Goal: Browse casually: Explore the website without a specific task or goal

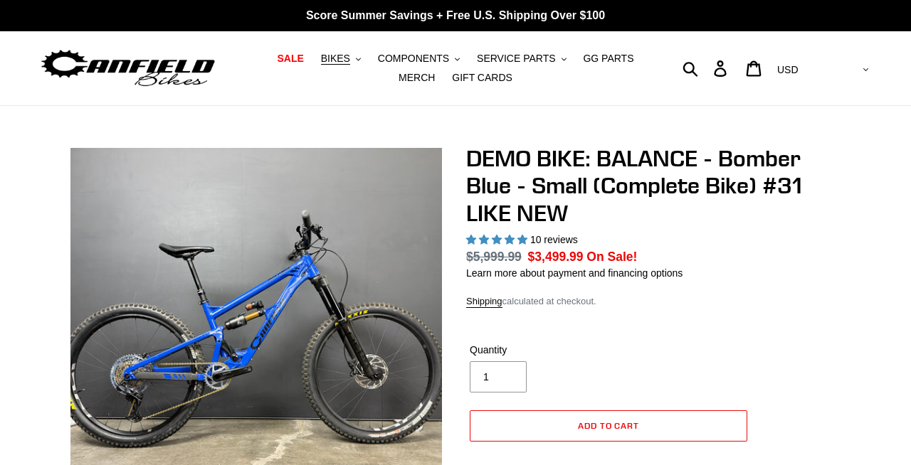
select select "highest-rating"
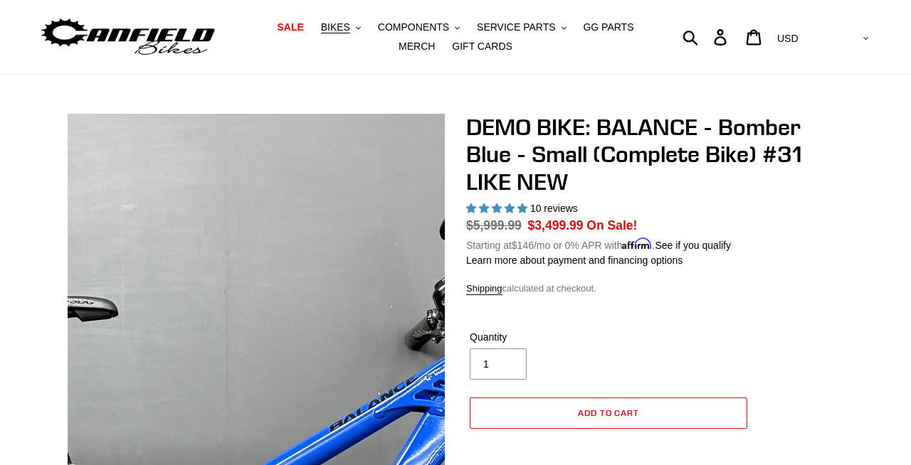
scroll to position [278, 0]
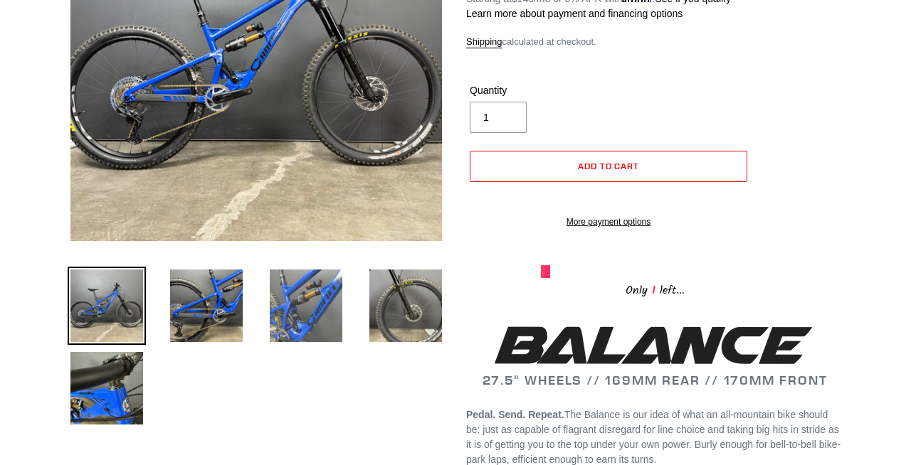
click at [283, 302] on img at bounding box center [306, 306] width 78 height 78
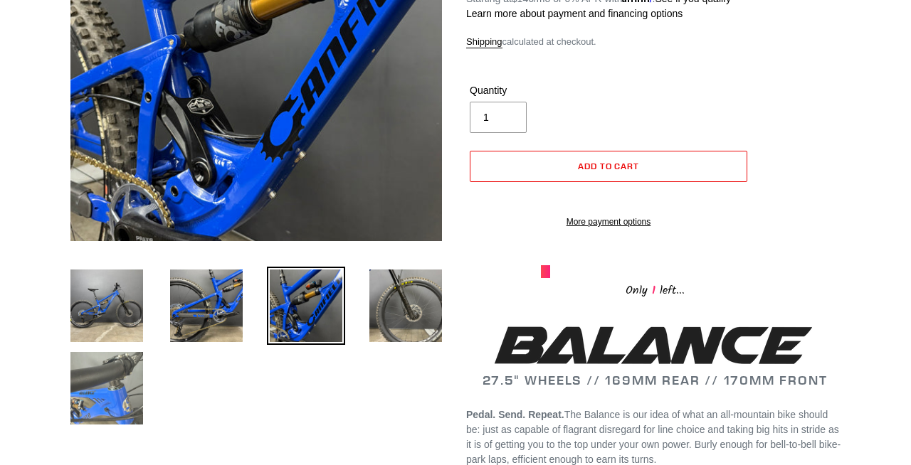
click at [86, 422] on img at bounding box center [107, 388] width 78 height 78
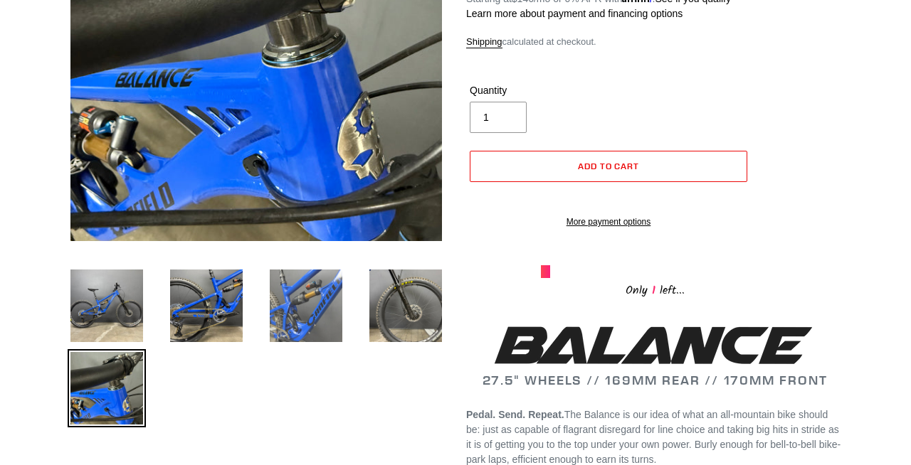
scroll to position [272, 0]
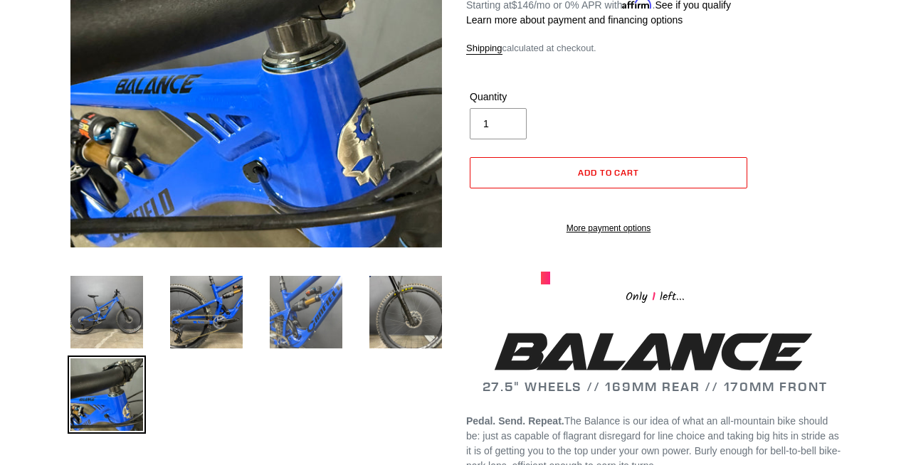
click at [306, 290] on img at bounding box center [306, 312] width 78 height 78
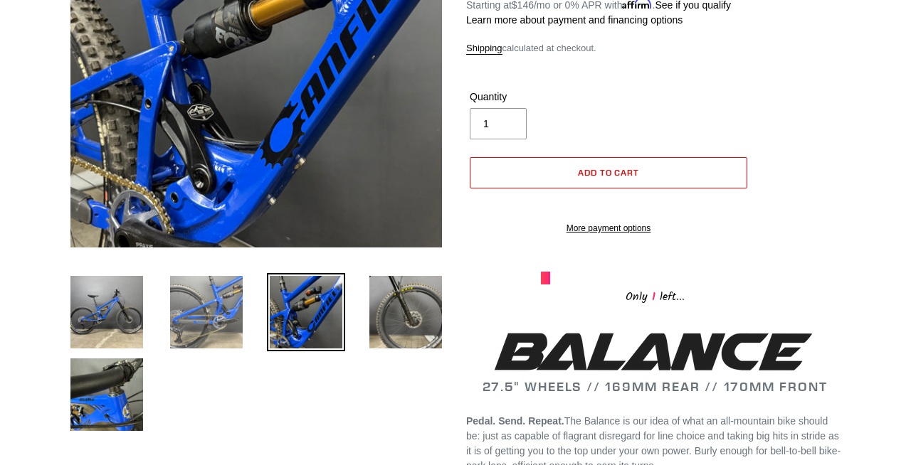
click at [223, 295] on img at bounding box center [206, 312] width 78 height 78
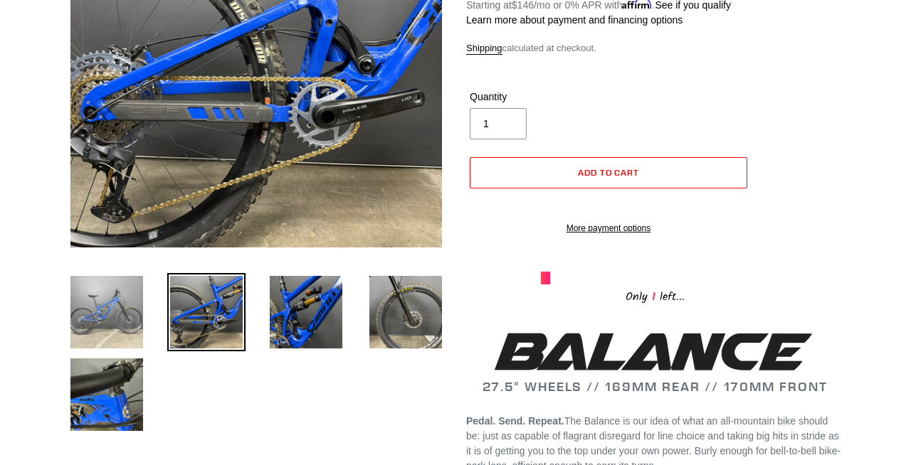
click at [127, 327] on img at bounding box center [107, 312] width 78 height 78
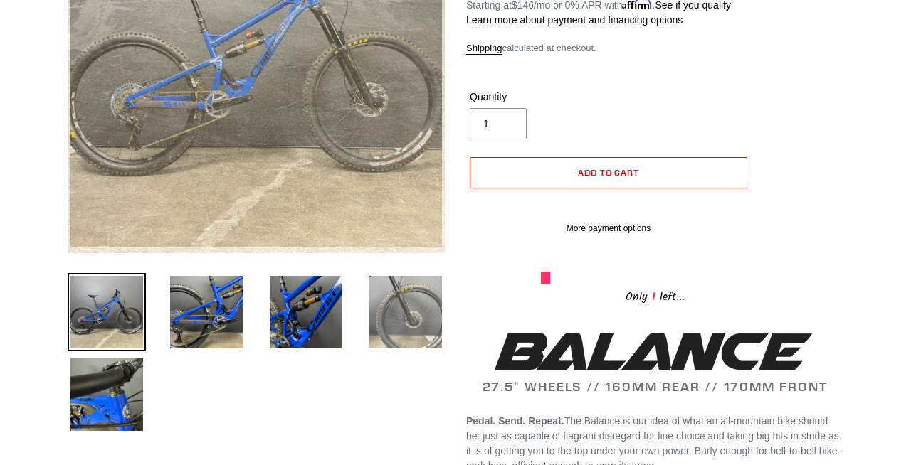
click at [404, 310] on img at bounding box center [406, 312] width 78 height 78
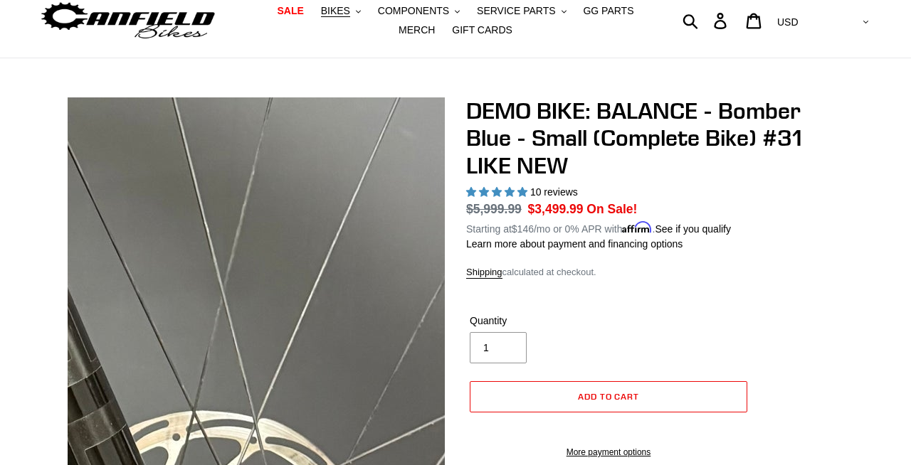
scroll to position [58, 0]
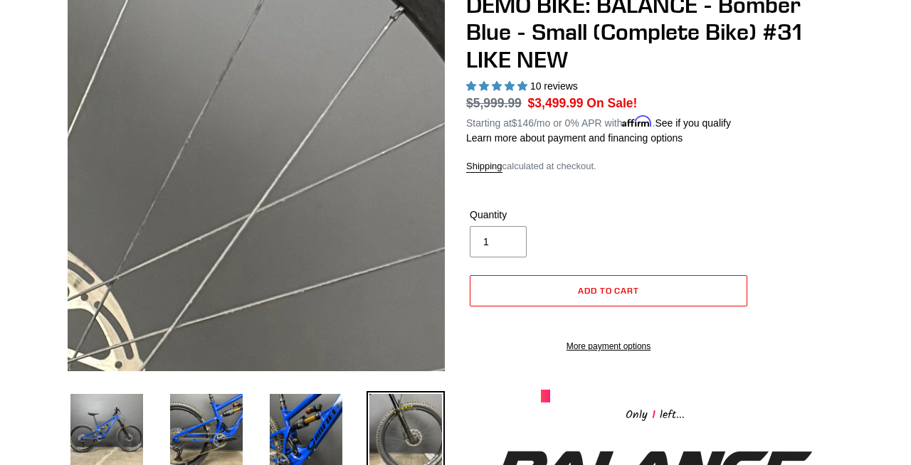
scroll to position [295, 0]
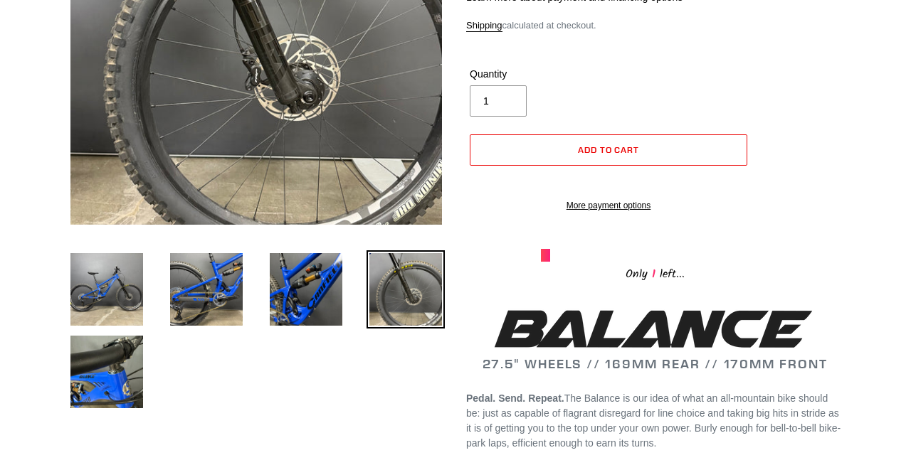
click at [404, 281] on img at bounding box center [406, 290] width 78 height 78
click at [279, 312] on img at bounding box center [306, 290] width 78 height 78
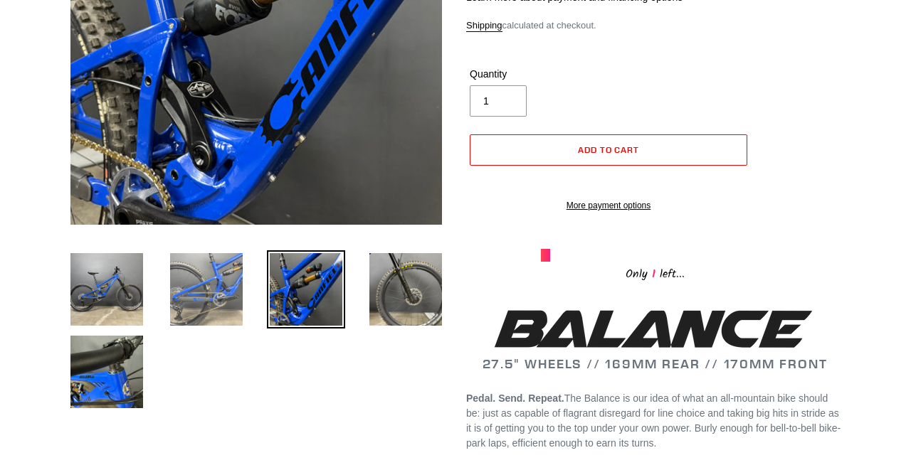
click at [211, 307] on img at bounding box center [206, 290] width 78 height 78
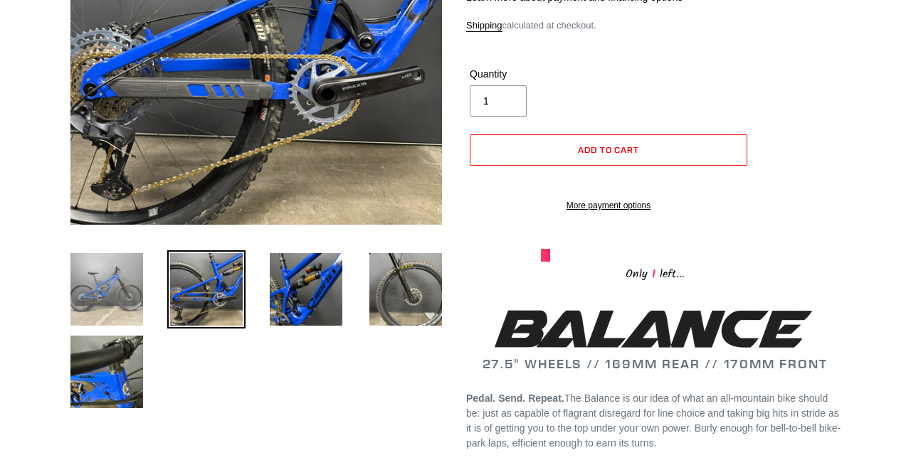
click at [111, 307] on img at bounding box center [107, 290] width 78 height 78
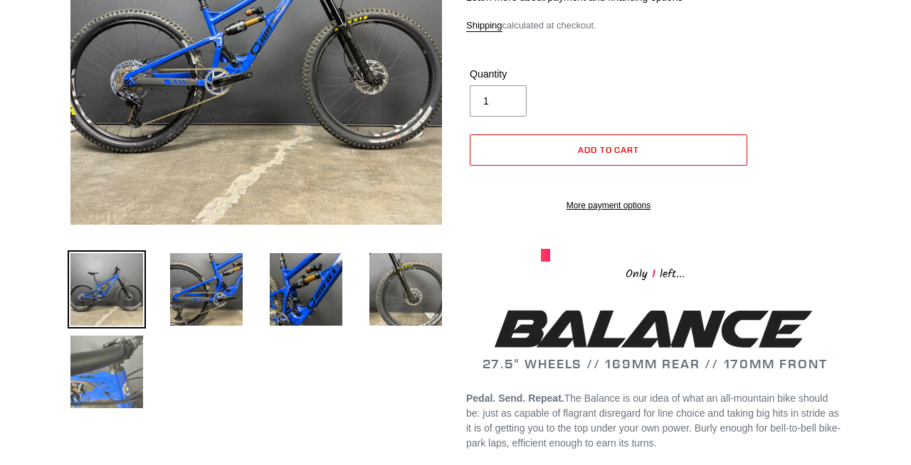
click at [110, 367] on img at bounding box center [107, 372] width 78 height 78
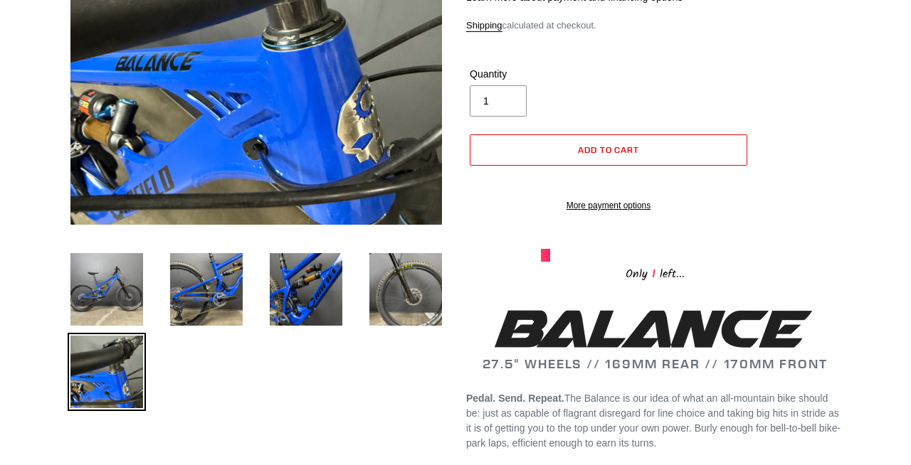
scroll to position [265, 0]
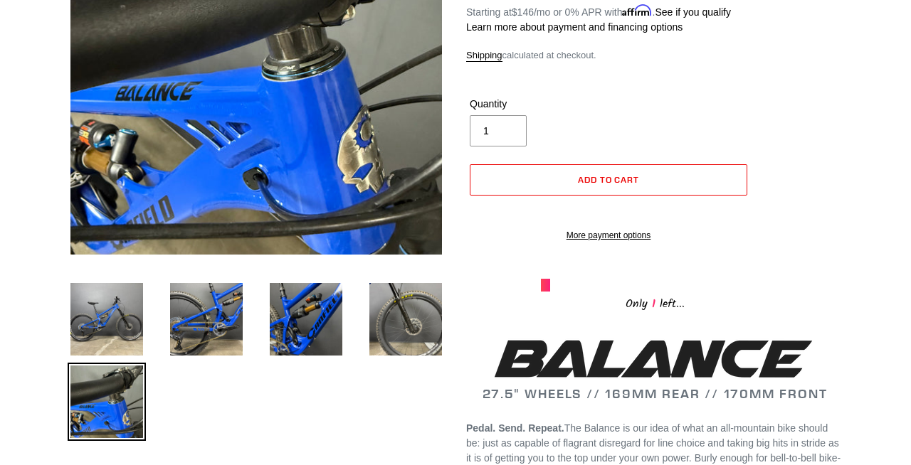
click at [150, 305] on li at bounding box center [196, 323] width 100 height 83
click at [216, 305] on img at bounding box center [206, 319] width 78 height 78
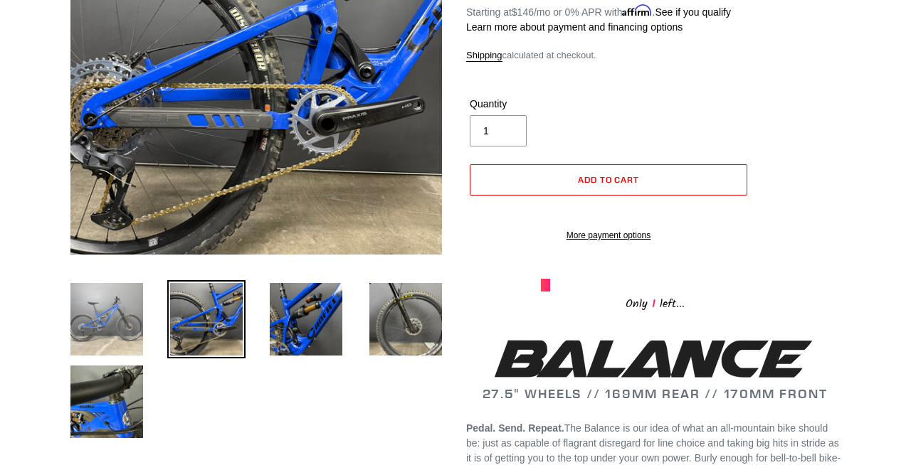
click at [130, 310] on img at bounding box center [107, 319] width 78 height 78
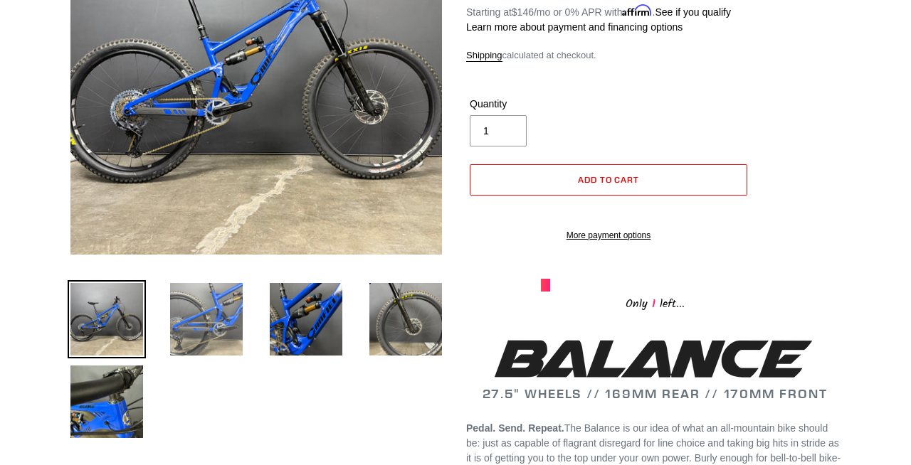
click at [224, 314] on img at bounding box center [206, 319] width 78 height 78
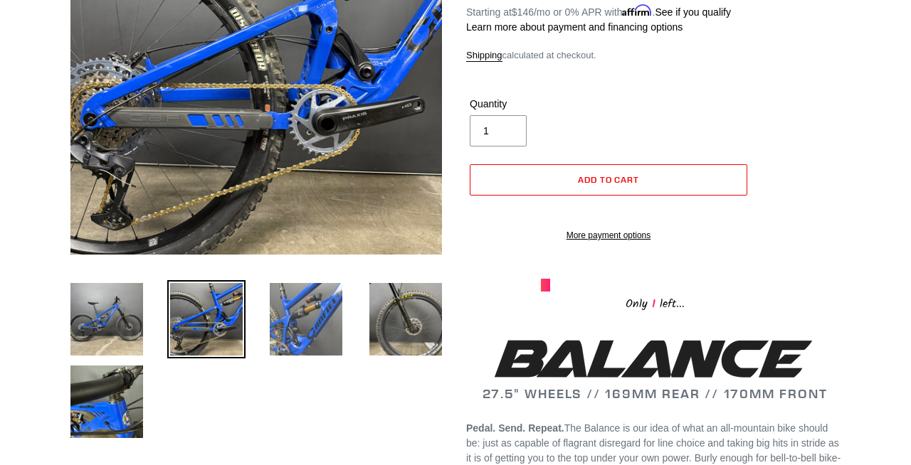
click at [300, 300] on img at bounding box center [306, 319] width 78 height 78
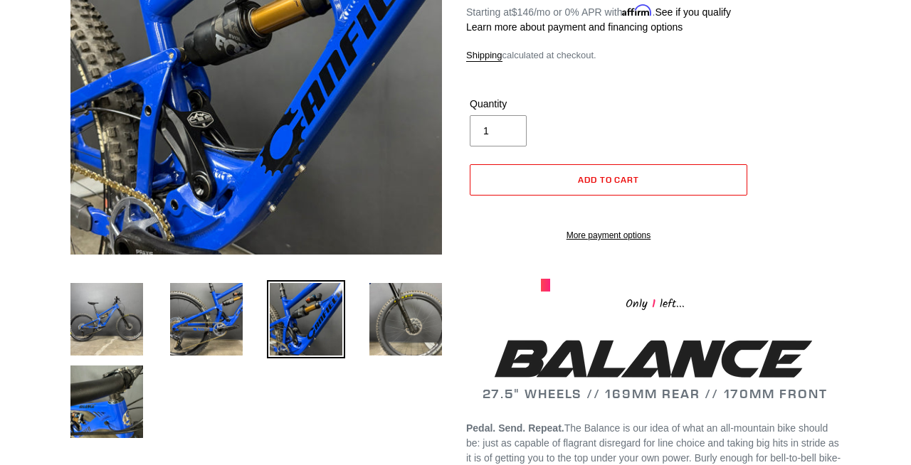
click at [354, 297] on li at bounding box center [395, 323] width 100 height 83
click at [389, 295] on img at bounding box center [406, 319] width 78 height 78
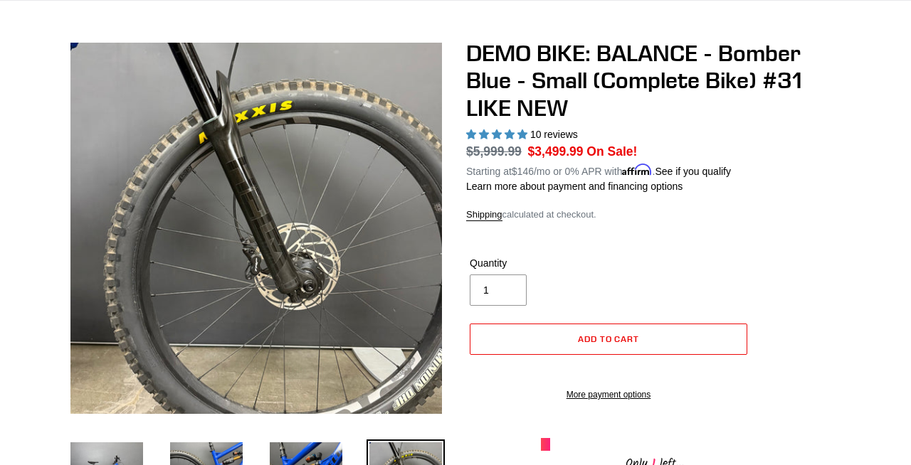
scroll to position [138, 0]
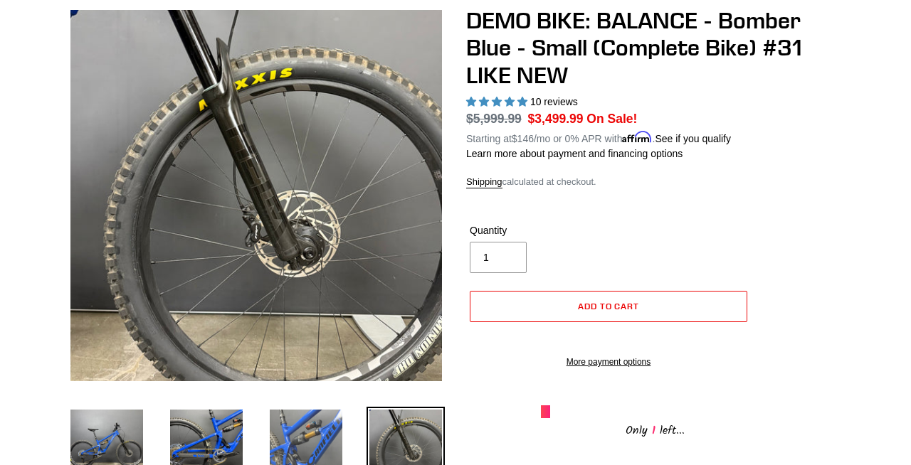
click at [315, 416] on img at bounding box center [306, 446] width 78 height 78
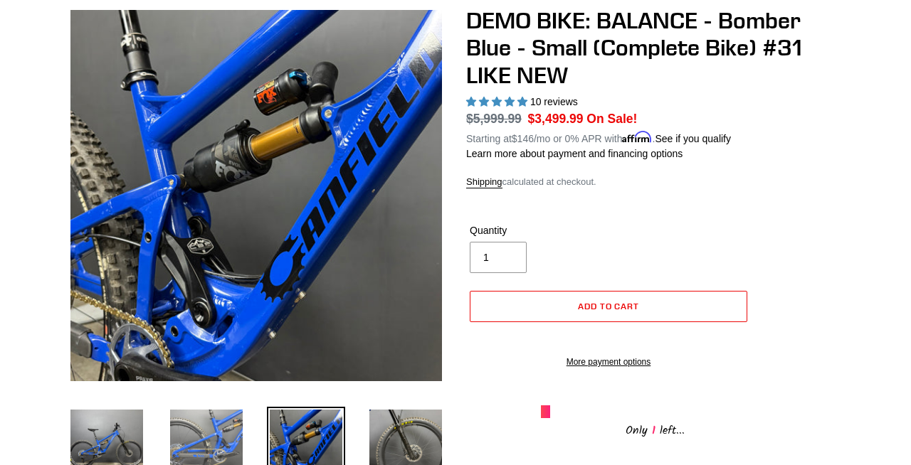
click at [243, 432] on img at bounding box center [206, 446] width 78 height 78
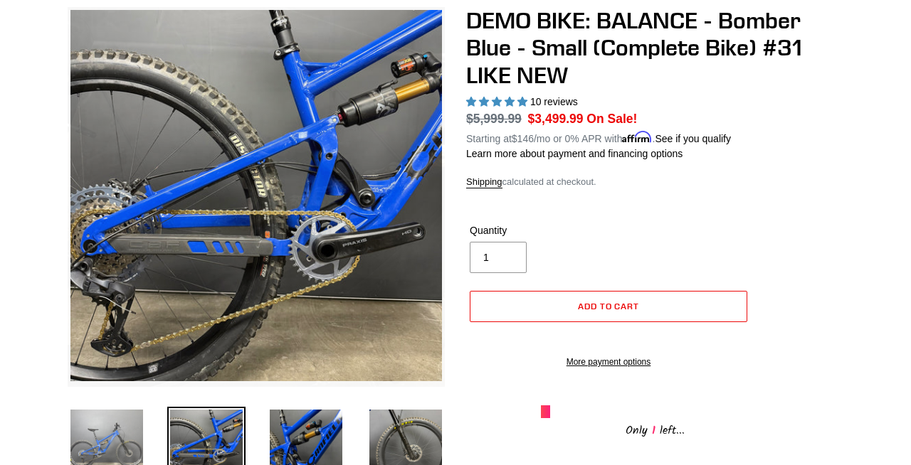
click at [90, 441] on img at bounding box center [107, 446] width 78 height 78
